Goal: Transaction & Acquisition: Purchase product/service

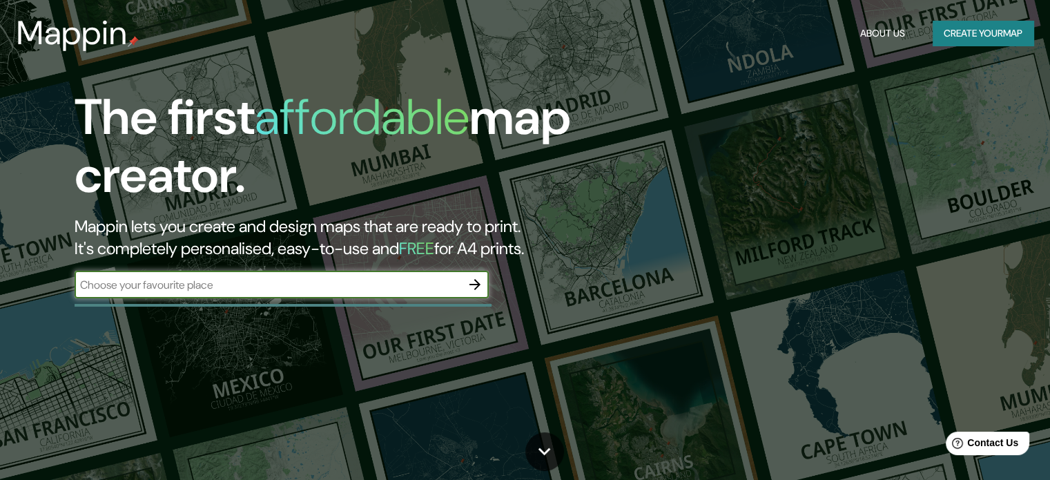
click at [233, 293] on div "​" at bounding box center [282, 285] width 414 height 28
type input "[GEOGRAPHIC_DATA]"
click at [484, 277] on button "button" at bounding box center [475, 285] width 28 height 28
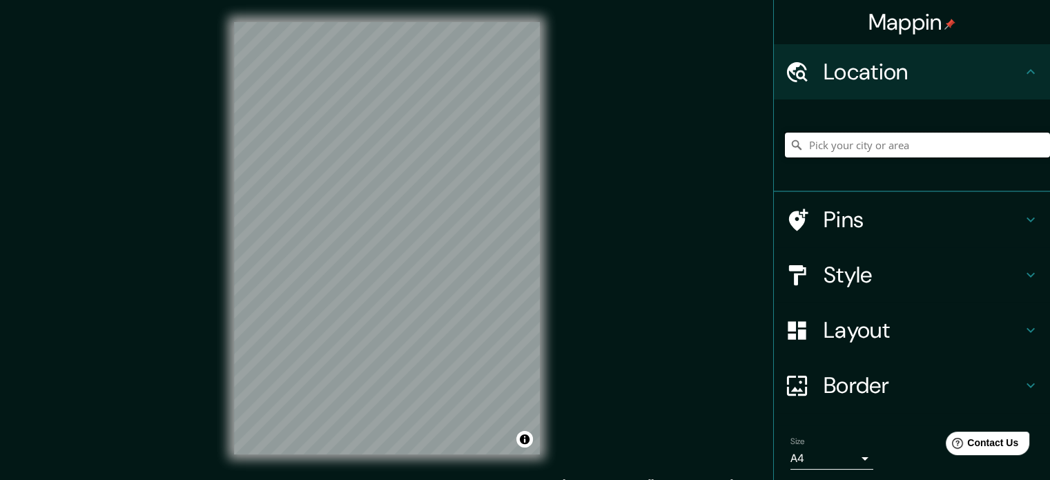
click at [867, 150] on input "Pick your city or area" at bounding box center [917, 145] width 265 height 25
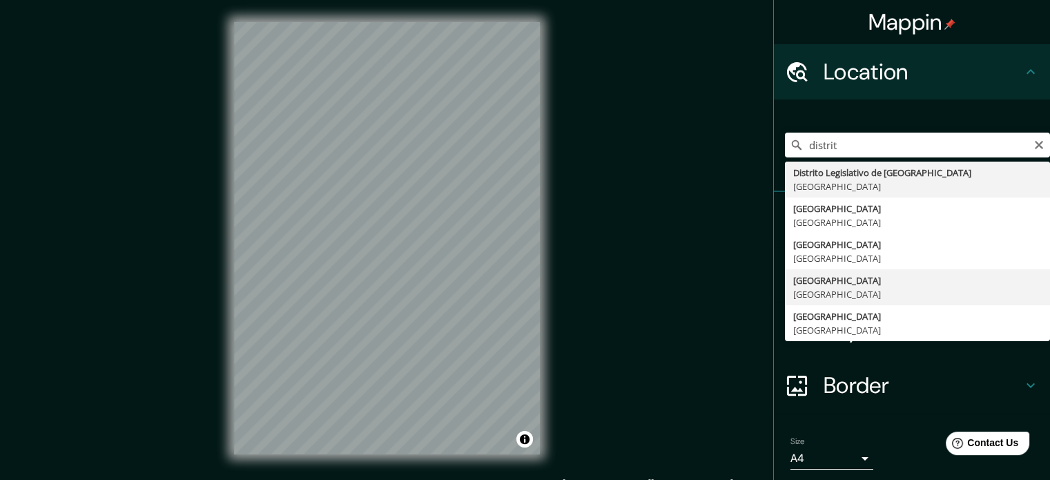
type input "[GEOGRAPHIC_DATA], [GEOGRAPHIC_DATA]"
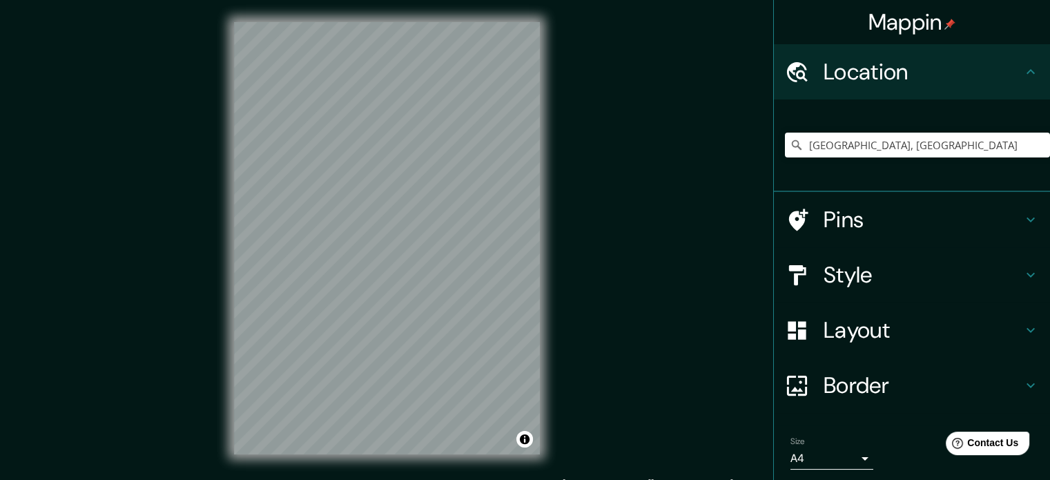
click at [852, 215] on h4 "Pins" at bounding box center [922, 220] width 199 height 28
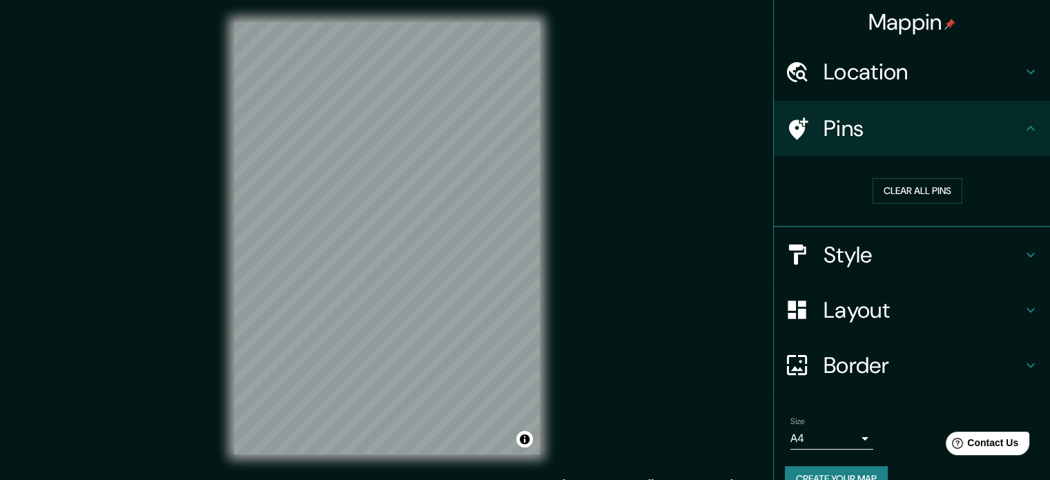
click at [872, 135] on h4 "Pins" at bounding box center [922, 129] width 199 height 28
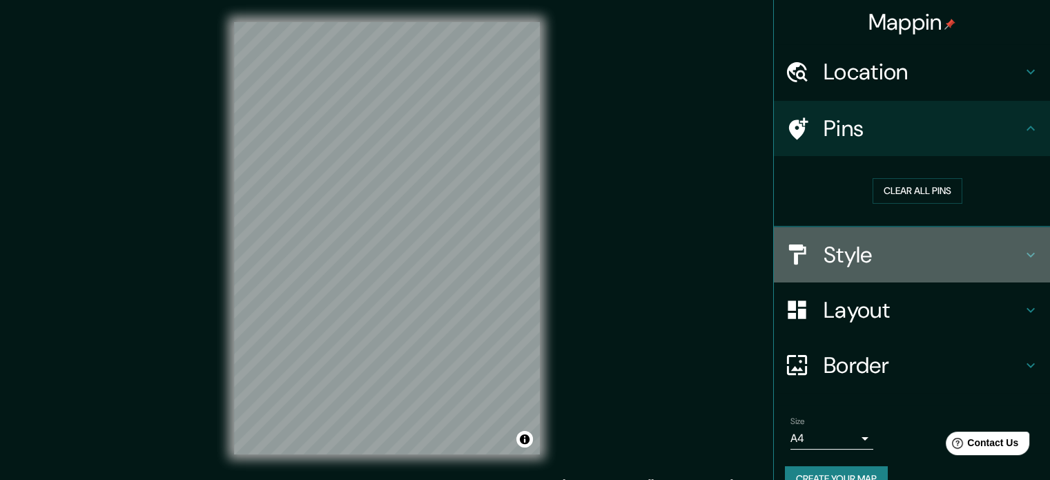
click at [825, 253] on h4 "Style" at bounding box center [922, 255] width 199 height 28
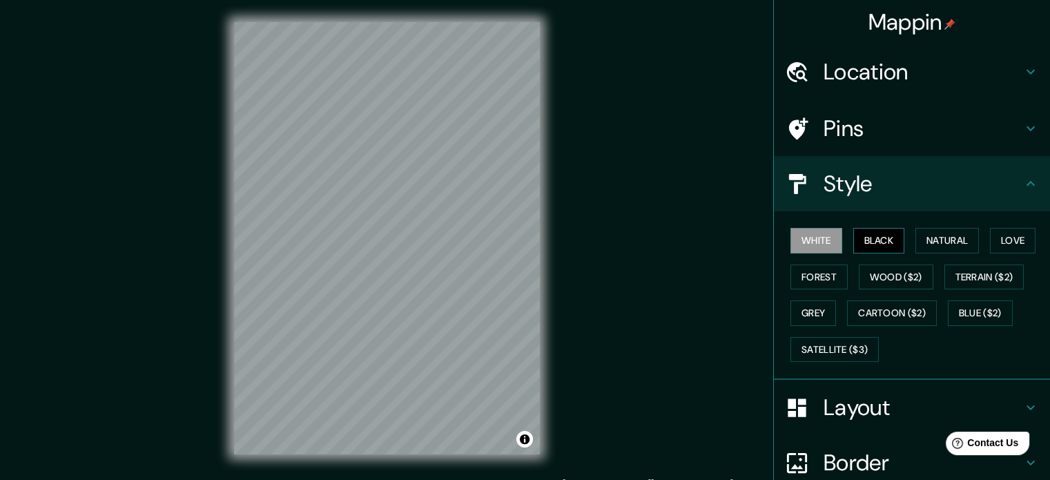
click at [874, 244] on button "Black" at bounding box center [879, 241] width 52 height 26
click at [930, 238] on button "Natural" at bounding box center [946, 241] width 63 height 26
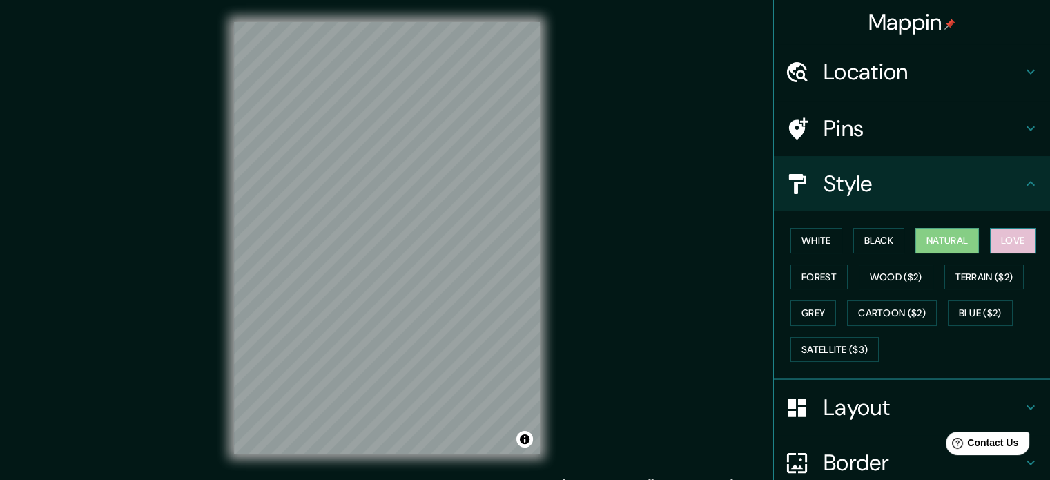
click at [995, 243] on button "Love" at bounding box center [1013, 241] width 46 height 26
click at [800, 267] on button "Forest" at bounding box center [818, 277] width 57 height 26
click at [928, 234] on button "Natural" at bounding box center [946, 241] width 63 height 26
click at [838, 400] on h4 "Layout" at bounding box center [922, 407] width 199 height 28
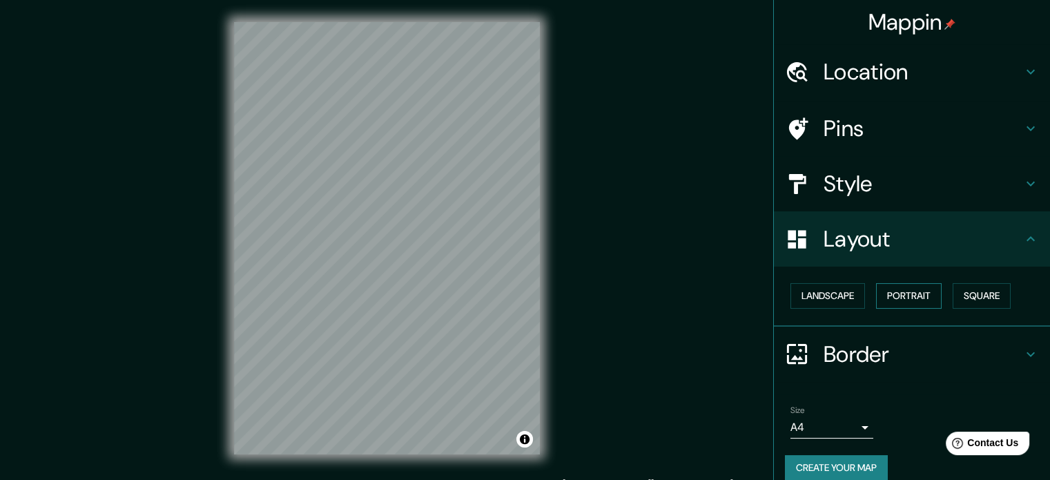
click at [867, 289] on div "Landscape [GEOGRAPHIC_DATA]" at bounding box center [917, 295] width 265 height 37
click at [848, 289] on button "Landscape" at bounding box center [827, 296] width 75 height 26
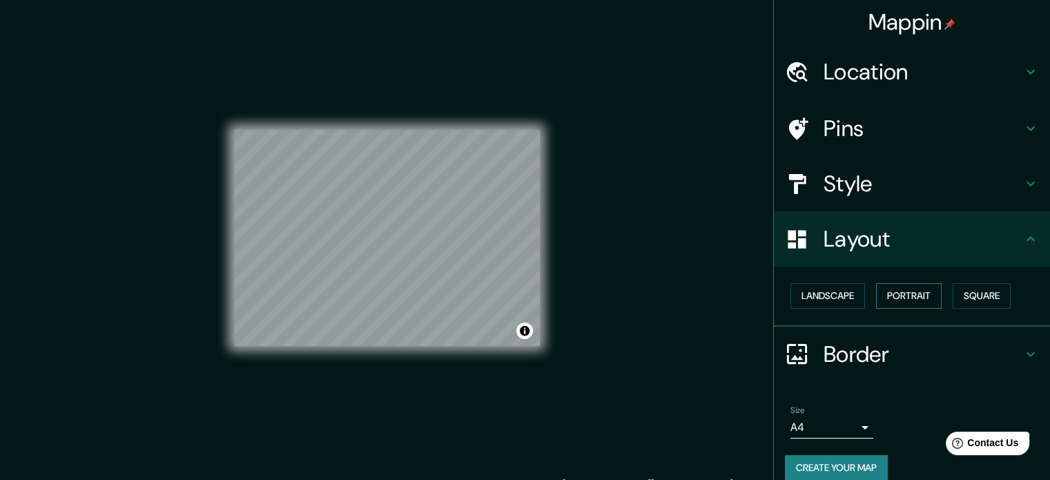
click at [914, 293] on button "Portrait" at bounding box center [909, 296] width 66 height 26
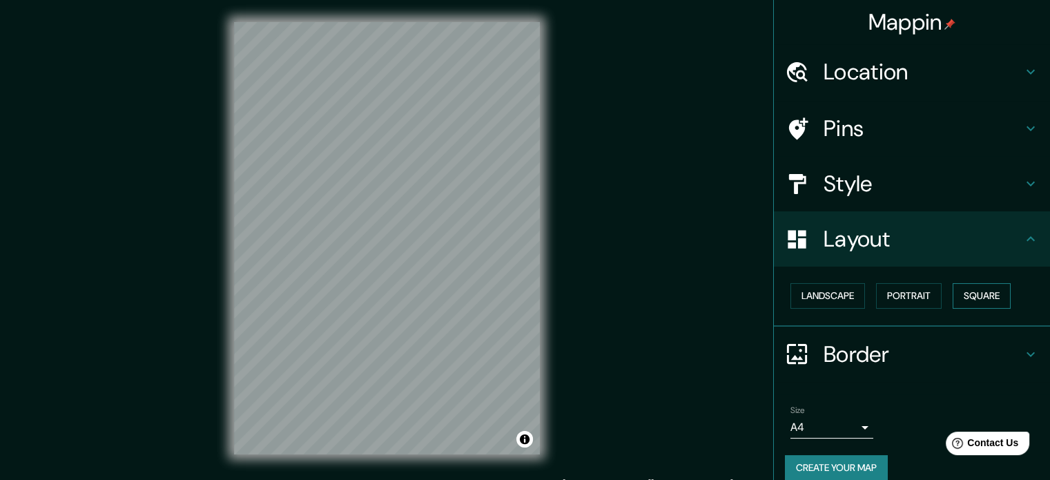
click at [977, 295] on button "Square" at bounding box center [981, 296] width 58 height 26
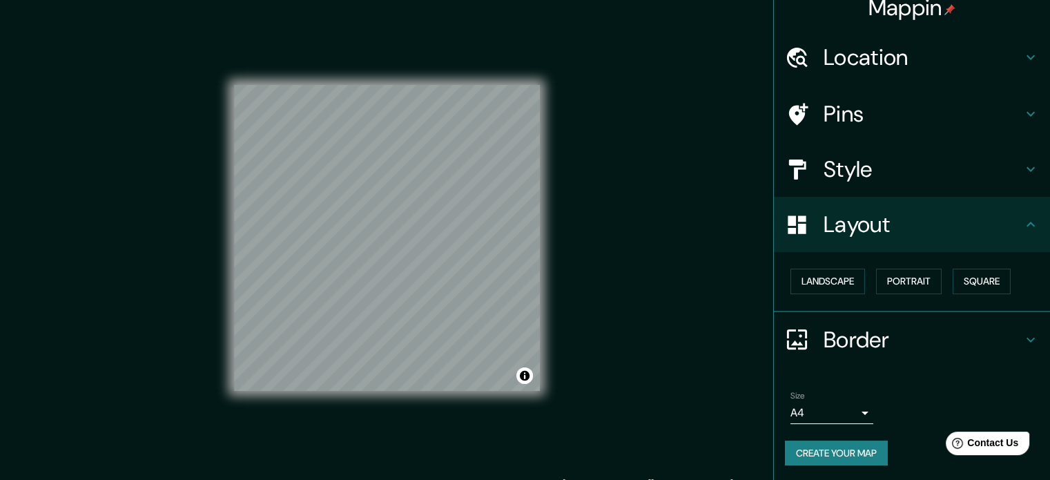
scroll to position [15, 0]
click at [841, 399] on body "Mappin Location [GEOGRAPHIC_DATA], [GEOGRAPHIC_DATA] Pins Style Layout Landscap…" at bounding box center [525, 240] width 1050 height 480
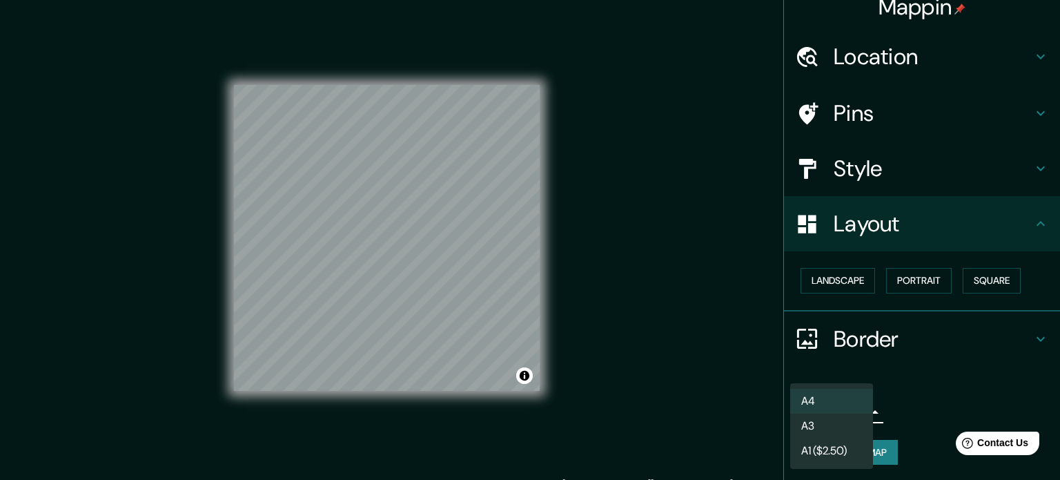
click at [886, 329] on div at bounding box center [530, 240] width 1060 height 480
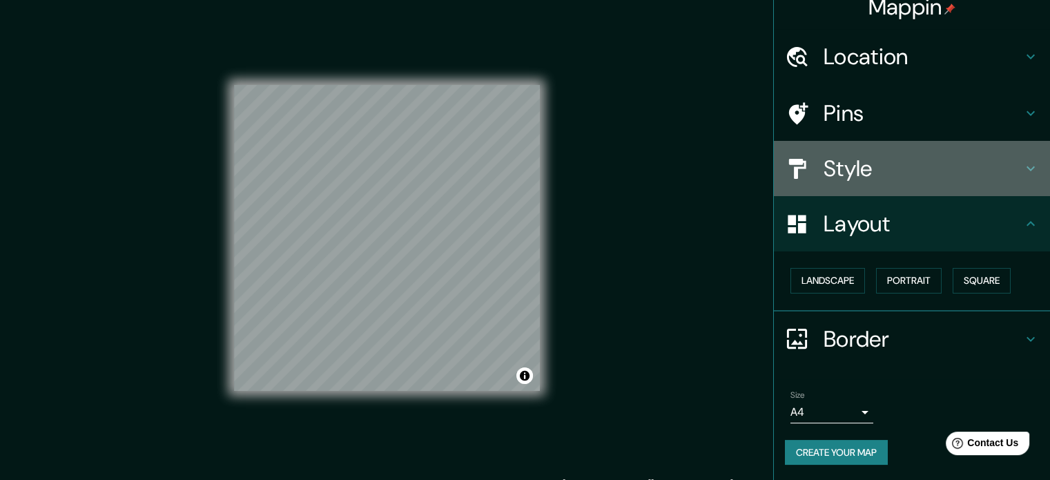
click at [823, 178] on h4 "Style" at bounding box center [922, 169] width 199 height 28
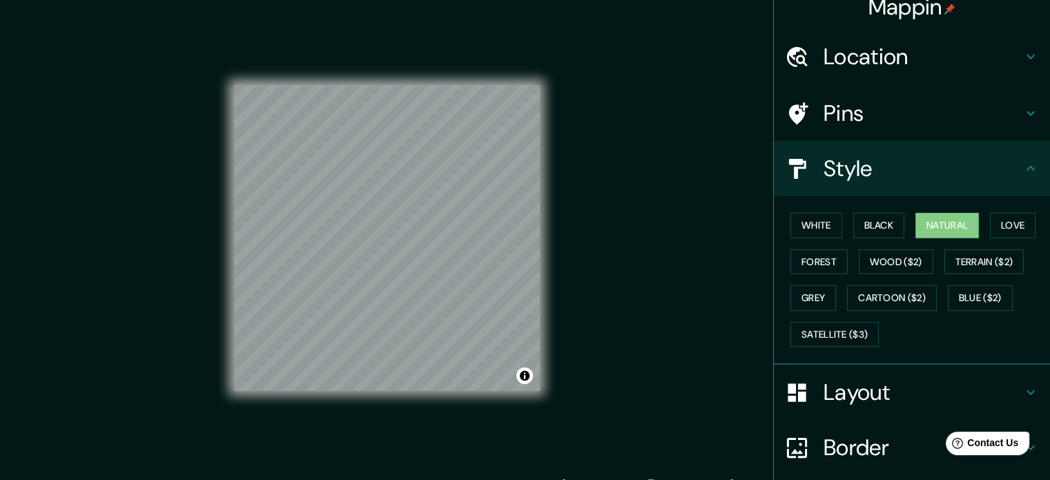
click at [836, 118] on h4 "Pins" at bounding box center [922, 113] width 199 height 28
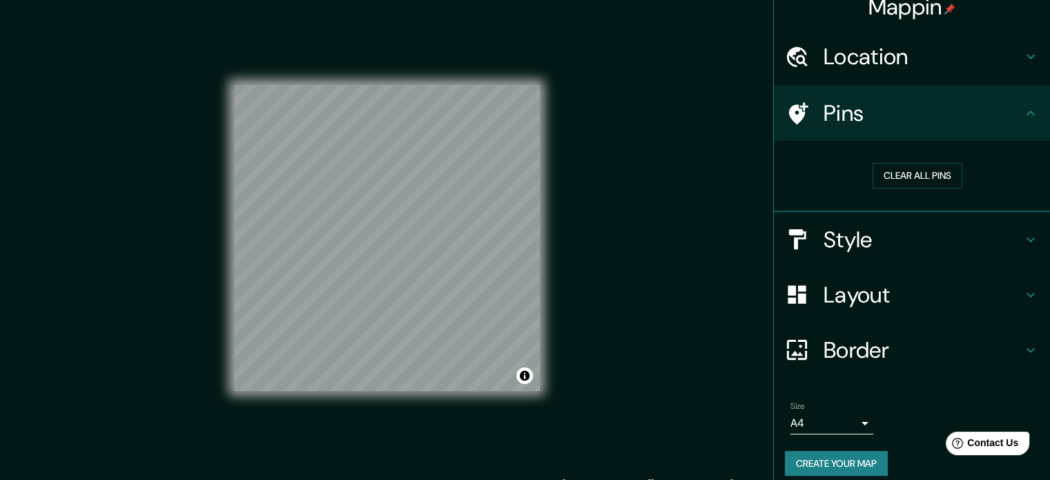
click at [836, 44] on h4 "Location" at bounding box center [922, 57] width 199 height 28
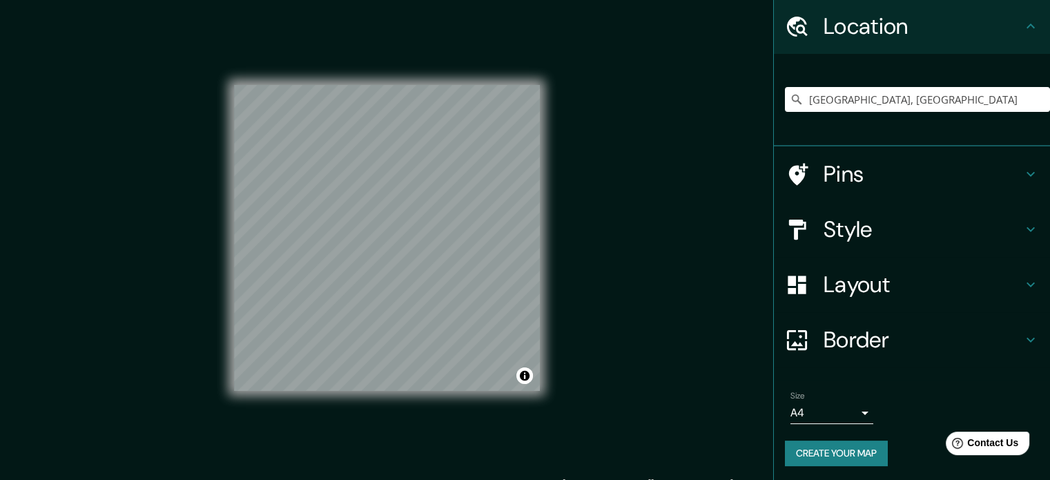
scroll to position [47, 0]
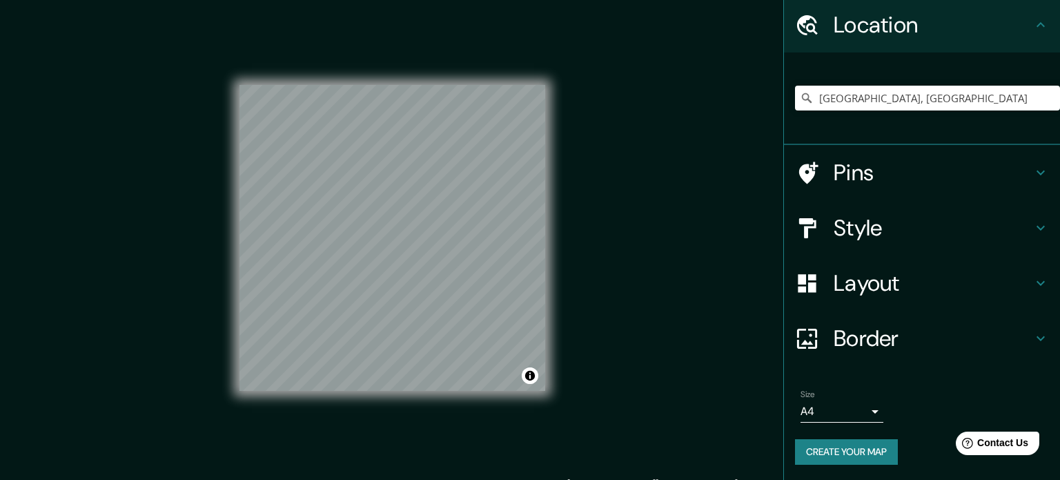
click at [834, 409] on body "Mappin Location [GEOGRAPHIC_DATA], [GEOGRAPHIC_DATA] Pins Style Layout Border C…" at bounding box center [530, 240] width 1060 height 480
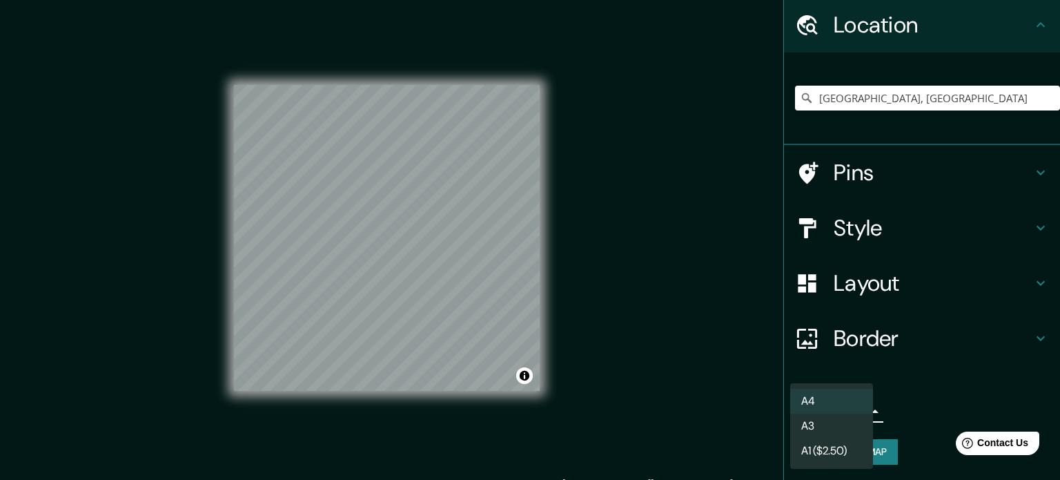
click at [640, 387] on div at bounding box center [530, 240] width 1060 height 480
